Goal: Task Accomplishment & Management: Use online tool/utility

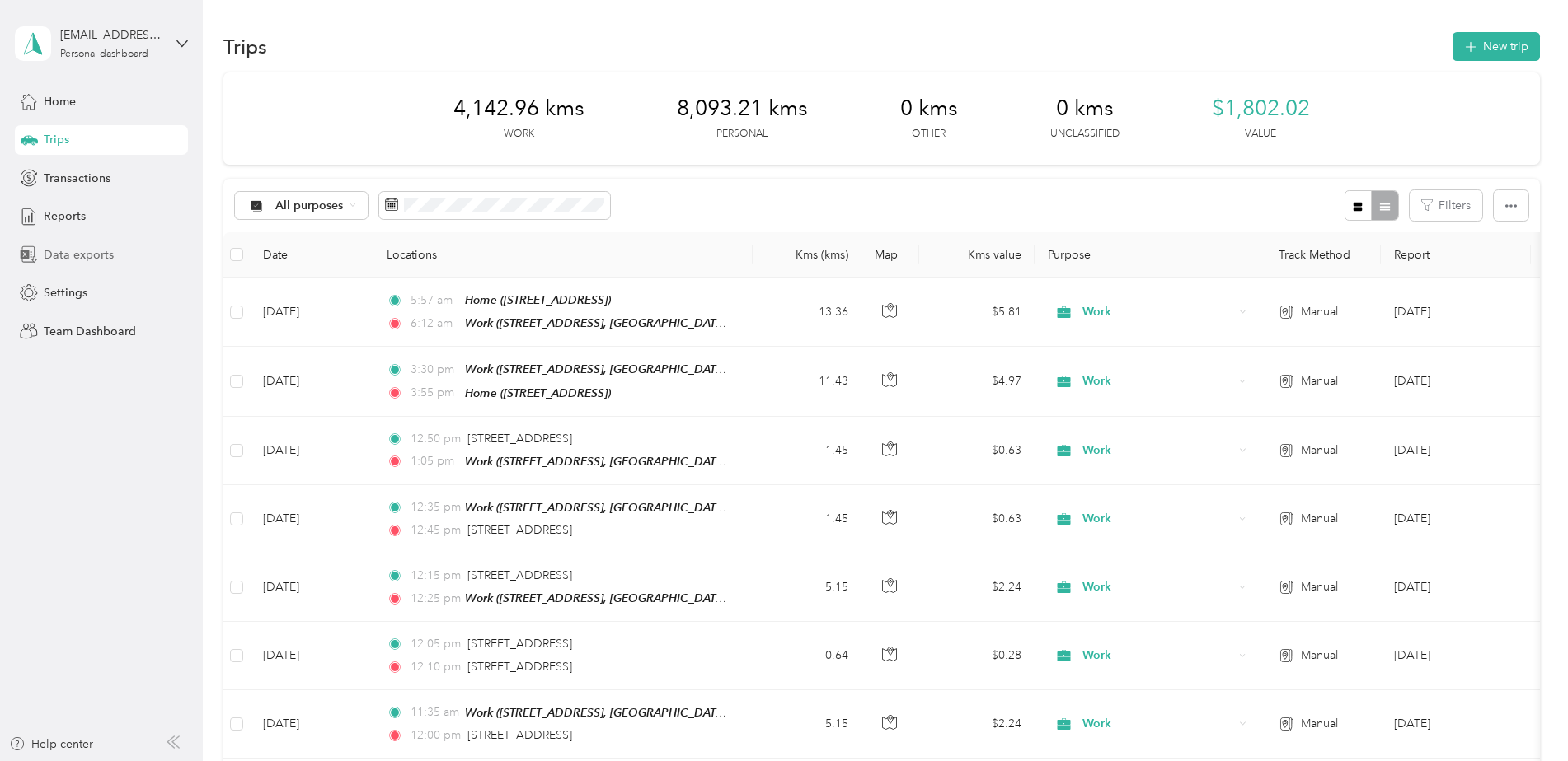
click at [68, 257] on span "Data exports" at bounding box center [78, 255] width 70 height 17
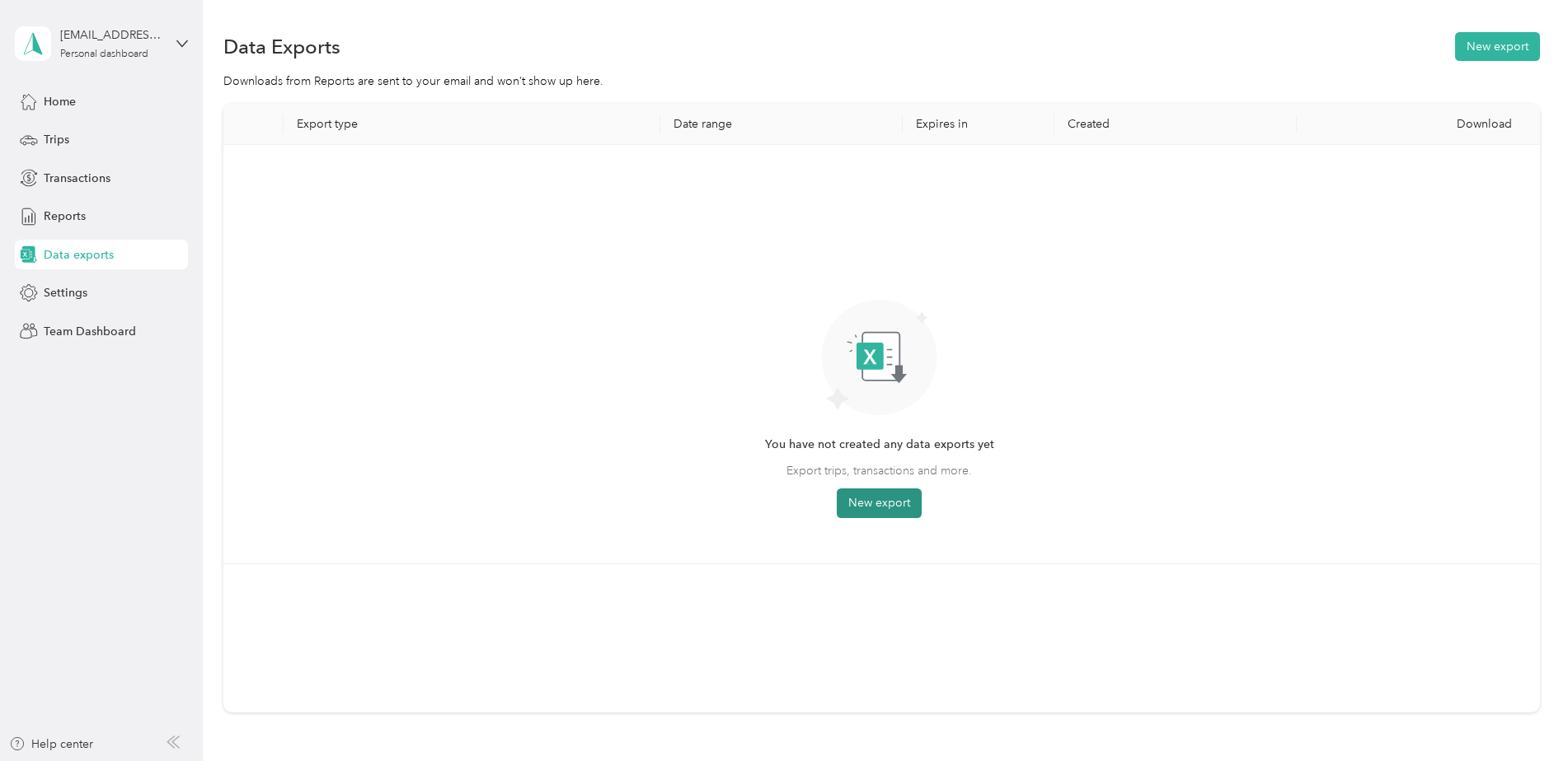
click at [874, 507] on button "New export" at bounding box center [879, 503] width 85 height 30
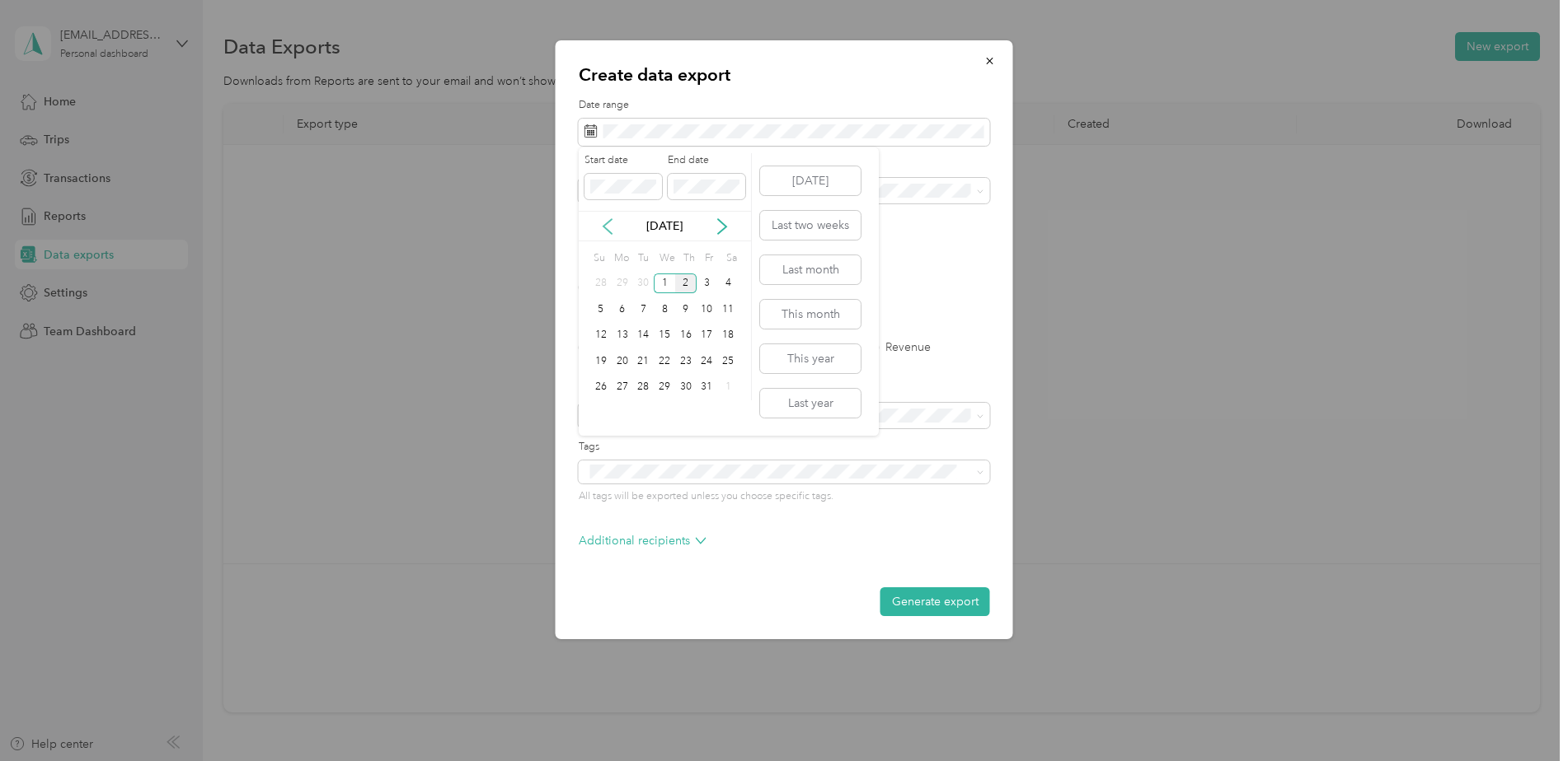
click at [604, 227] on icon at bounding box center [608, 226] width 9 height 14
click at [644, 280] on div "1" at bounding box center [643, 284] width 21 height 20
click at [723, 232] on icon at bounding box center [721, 226] width 16 height 16
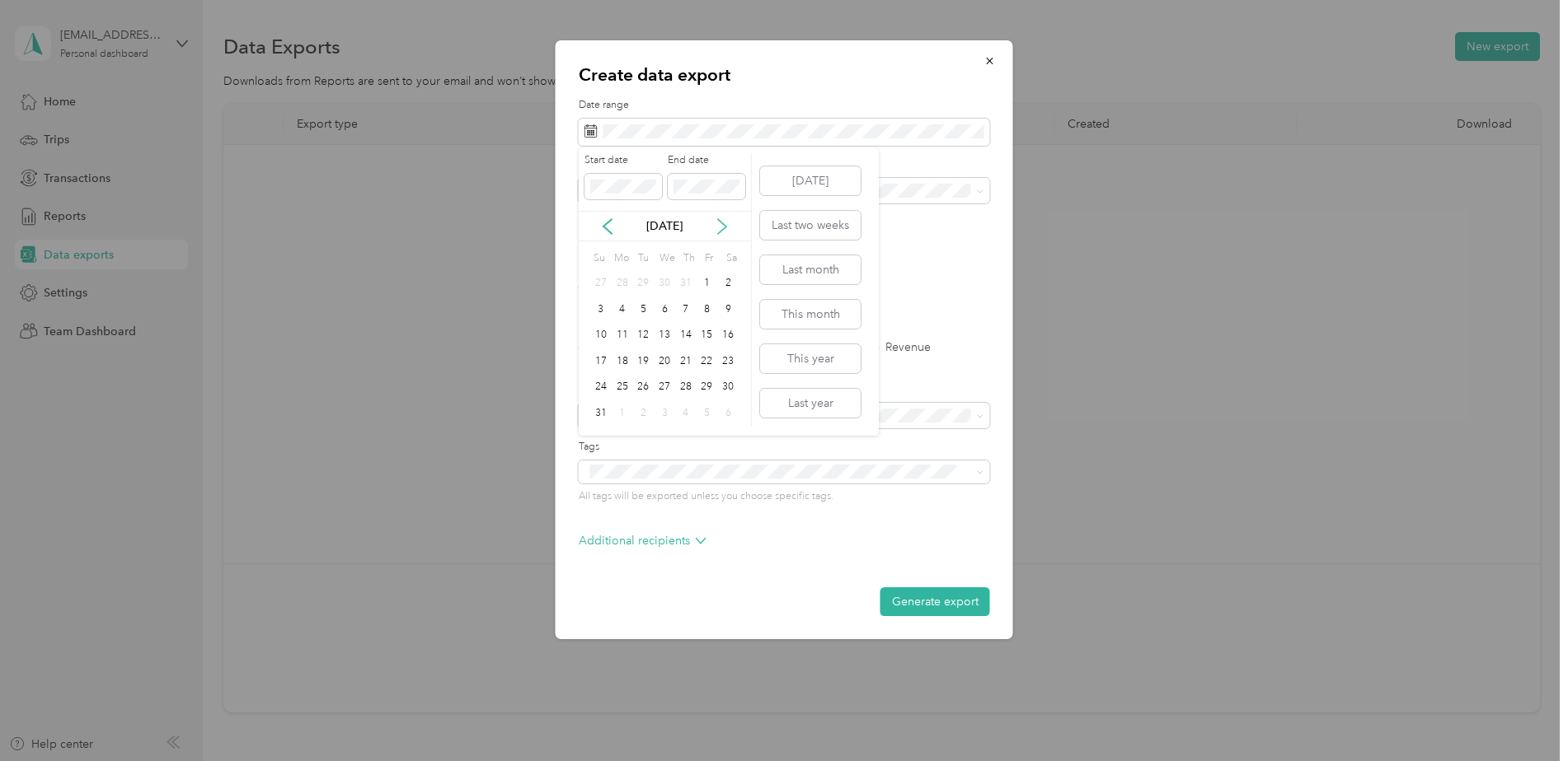
click at [722, 230] on icon at bounding box center [722, 226] width 9 height 14
click at [601, 225] on icon at bounding box center [607, 226] width 16 height 16
click at [645, 384] on div "30" at bounding box center [643, 388] width 21 height 20
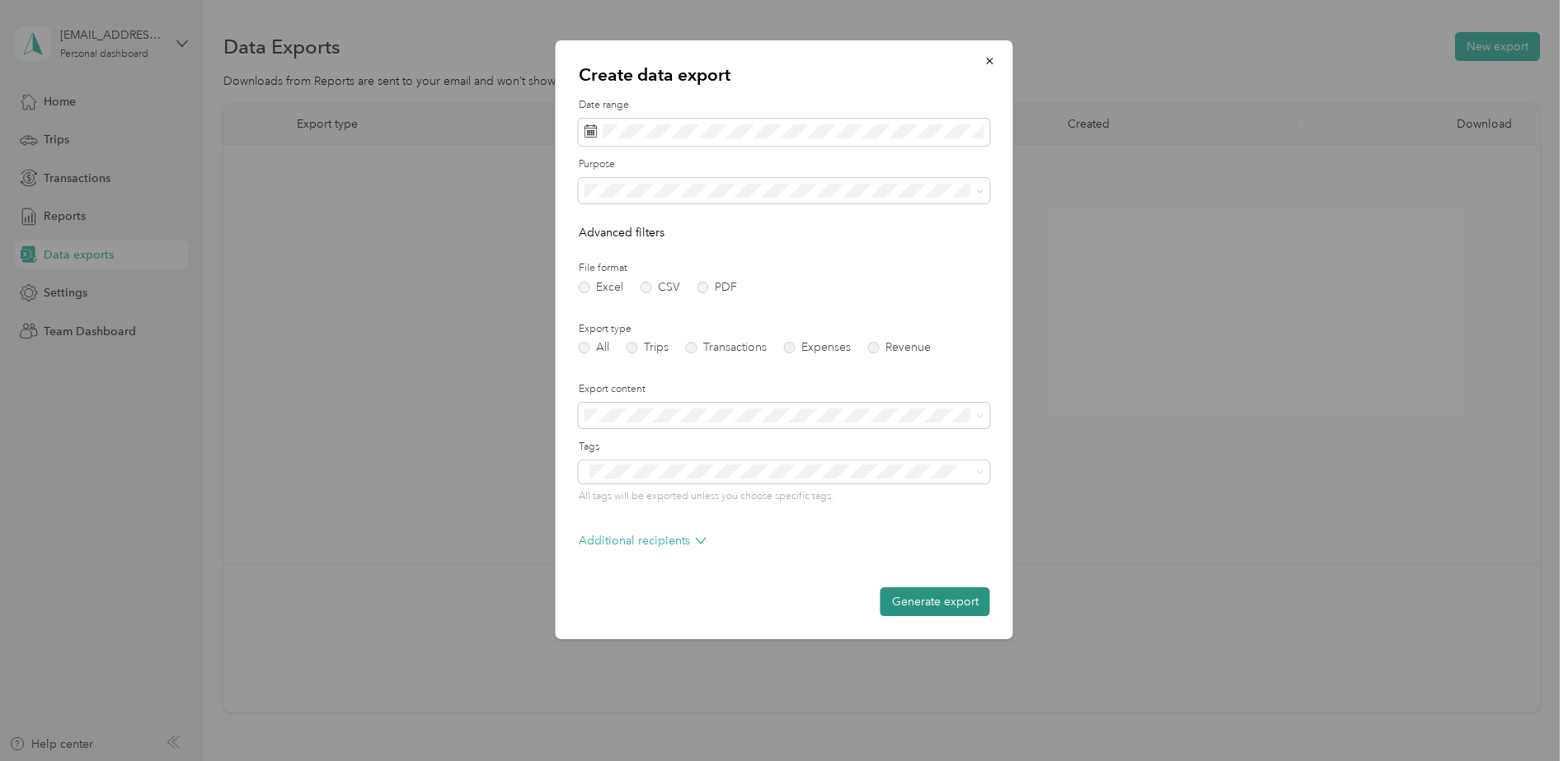
click at [945, 608] on button "Generate export" at bounding box center [935, 602] width 110 height 29
